Goal: Find specific page/section: Find specific page/section

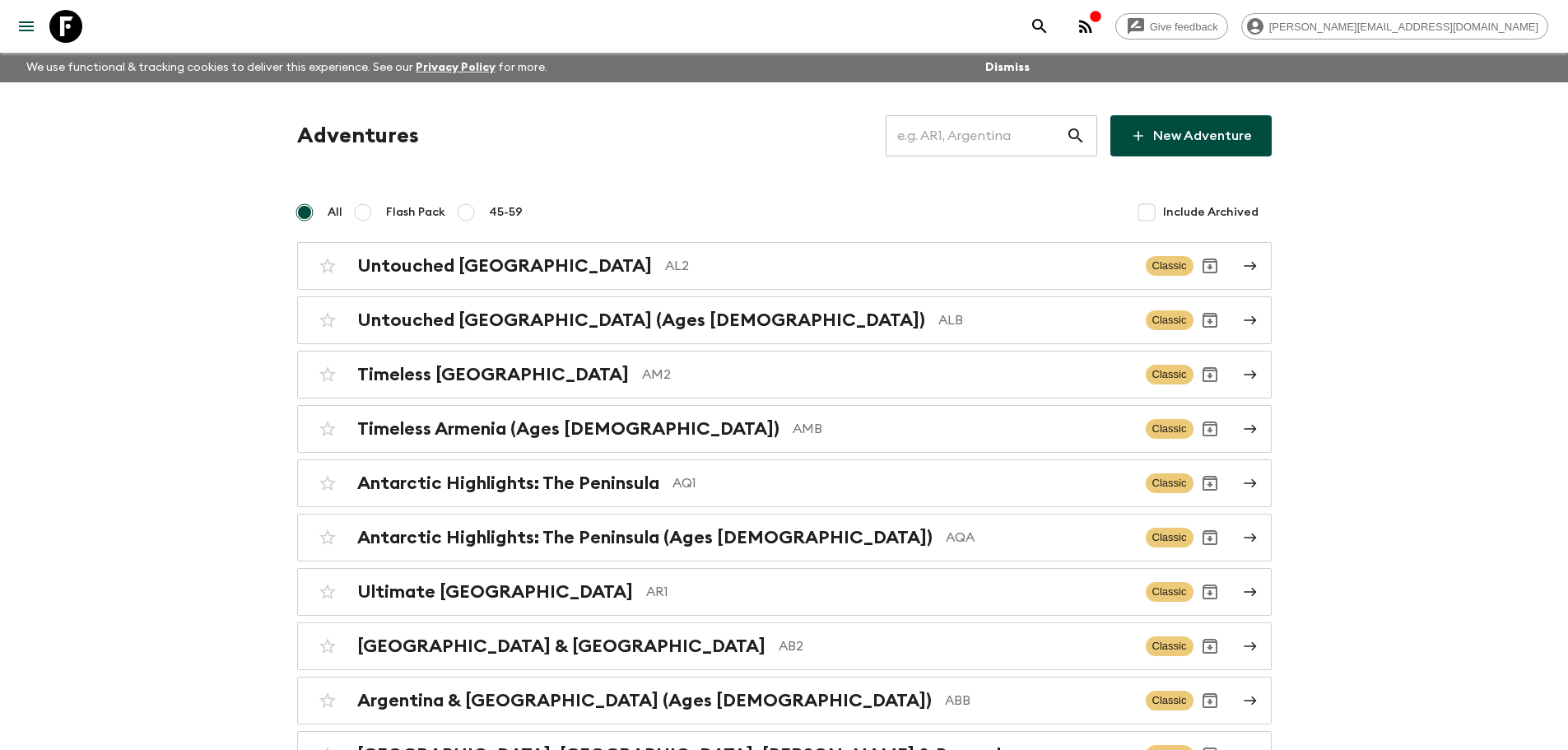
click at [968, 137] on input "text" at bounding box center [975, 135] width 180 height 46
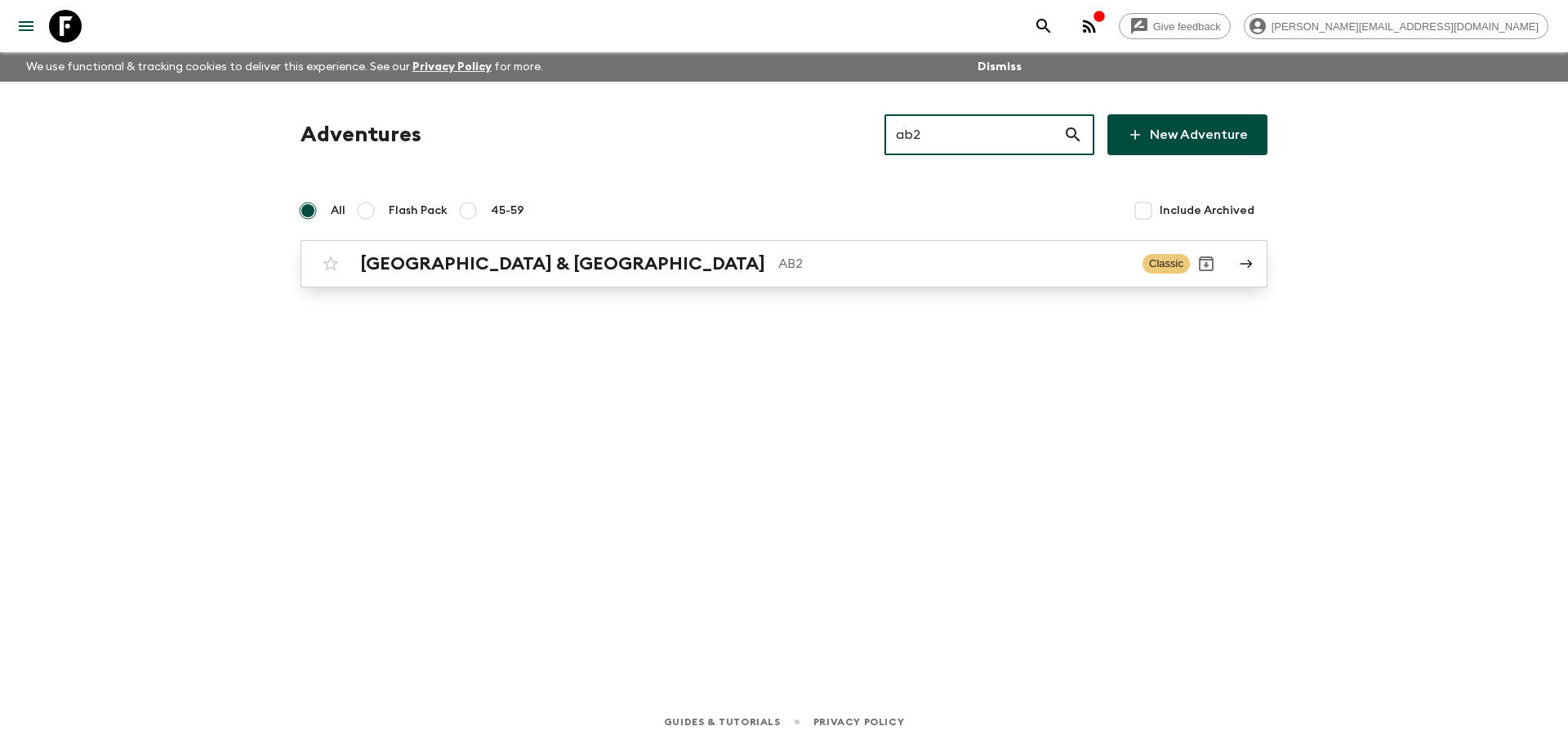
type input "ab2"
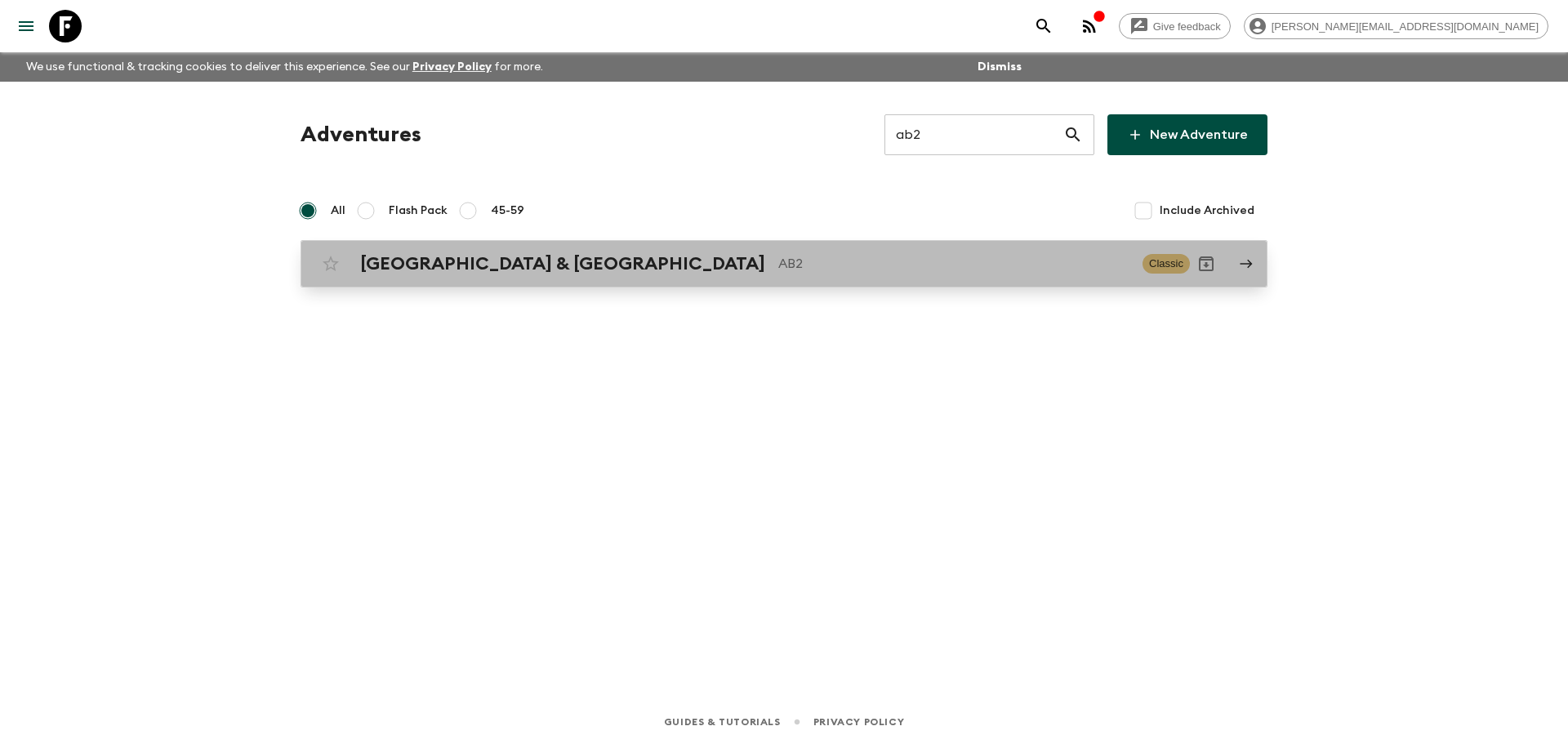
click at [778, 271] on p "AB2" at bounding box center [954, 264] width 351 height 20
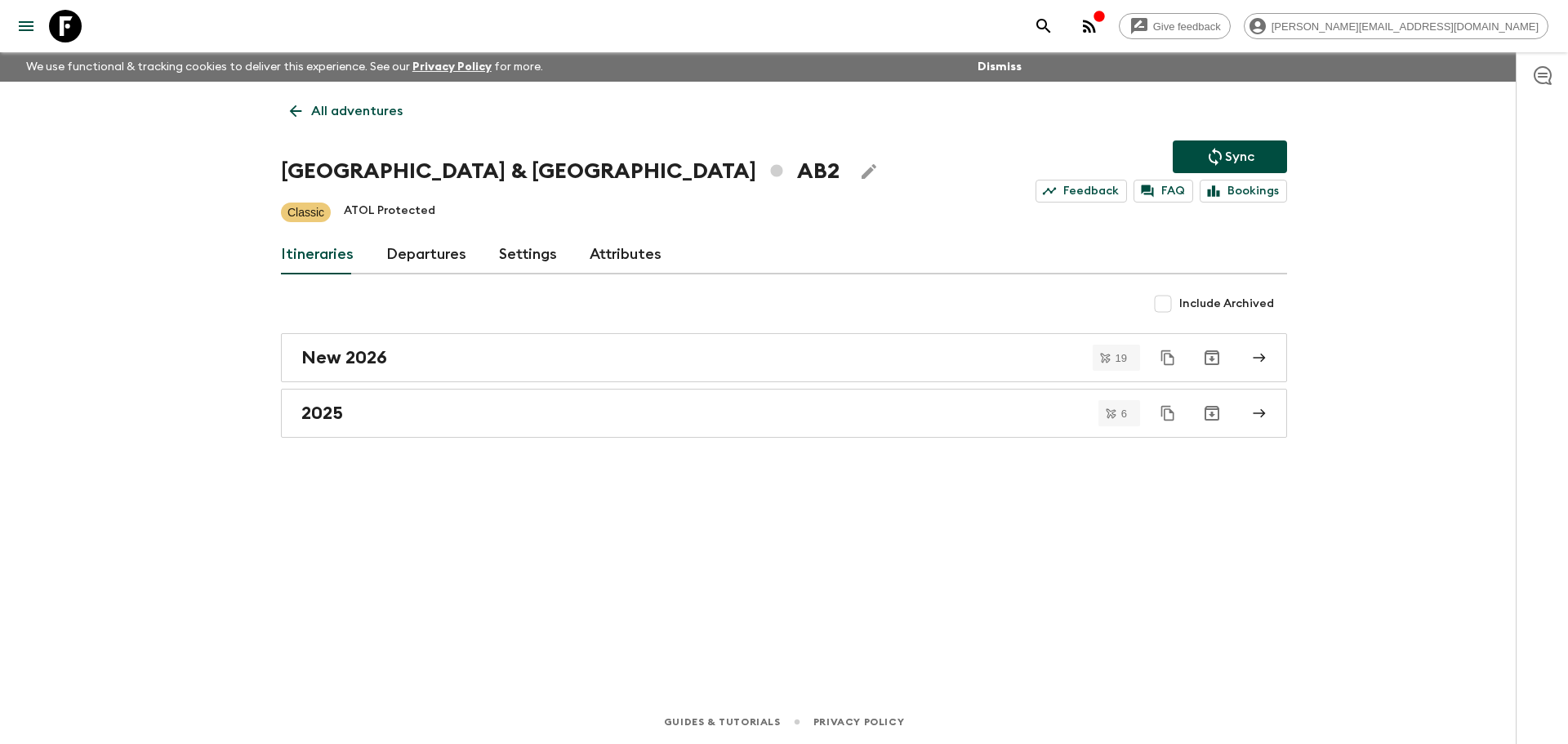
click at [436, 248] on link "Departures" at bounding box center [426, 255] width 80 height 39
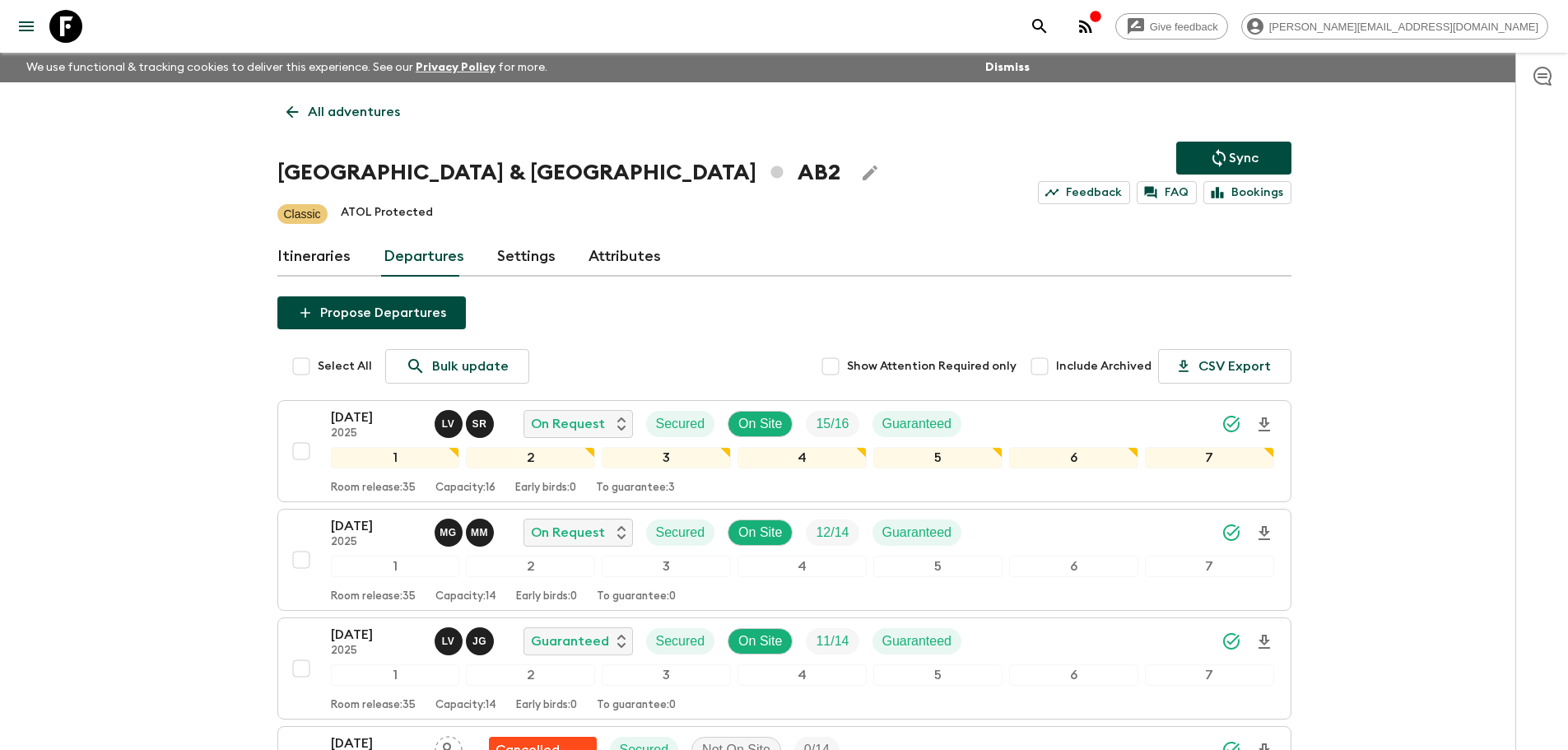
click at [1068, 367] on span "Include Archived" at bounding box center [1103, 366] width 96 height 16
click at [1056, 367] on input "Include Archived" at bounding box center [1039, 366] width 33 height 33
checkbox input "true"
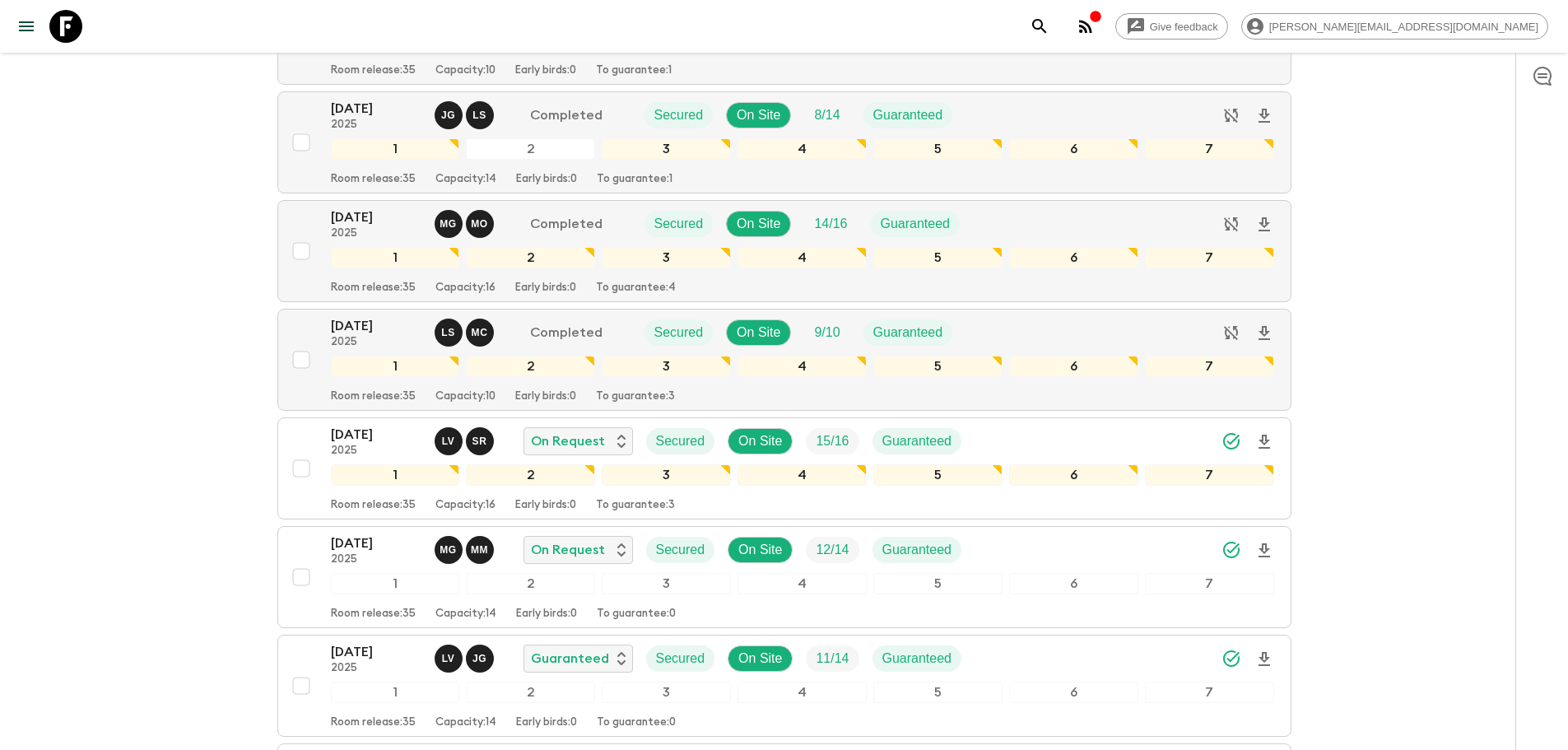
scroll to position [3228, 0]
